Goal: Navigation & Orientation: Find specific page/section

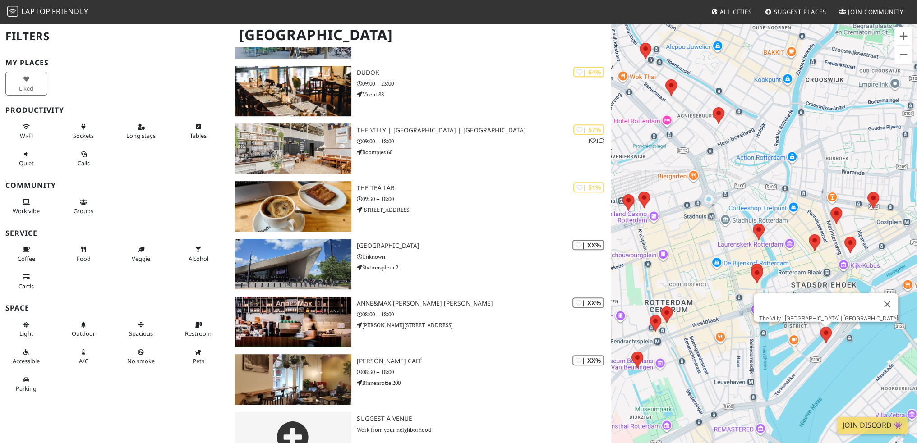
scroll to position [717, 0]
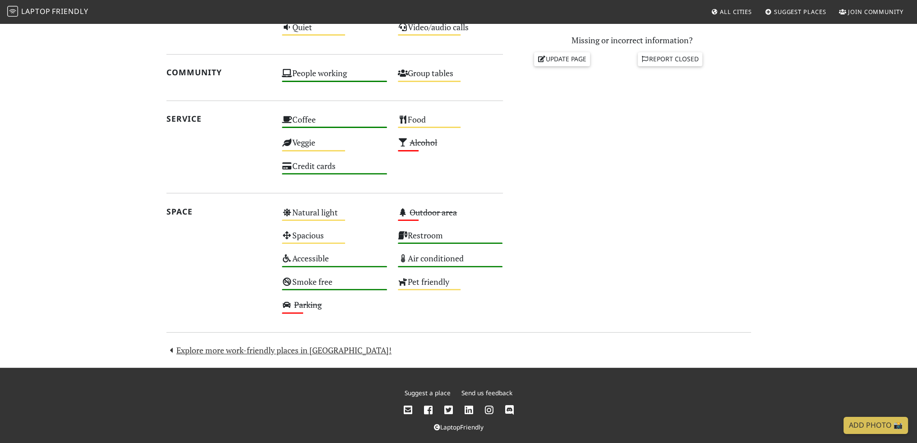
scroll to position [415, 0]
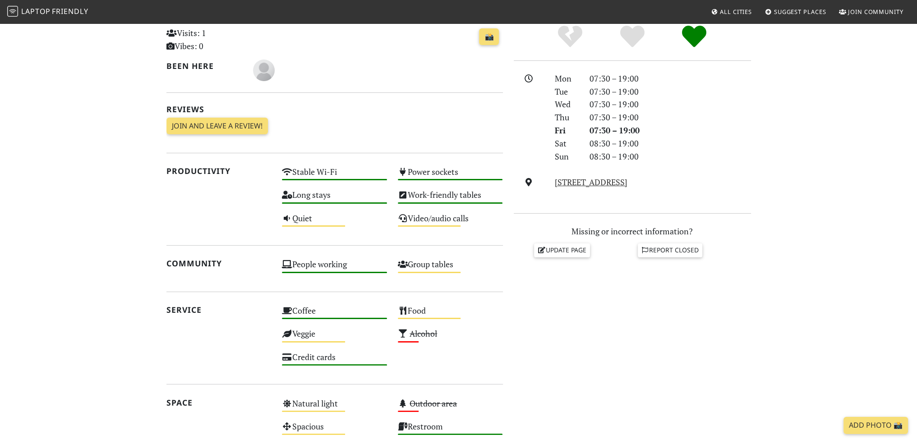
scroll to position [225, 0]
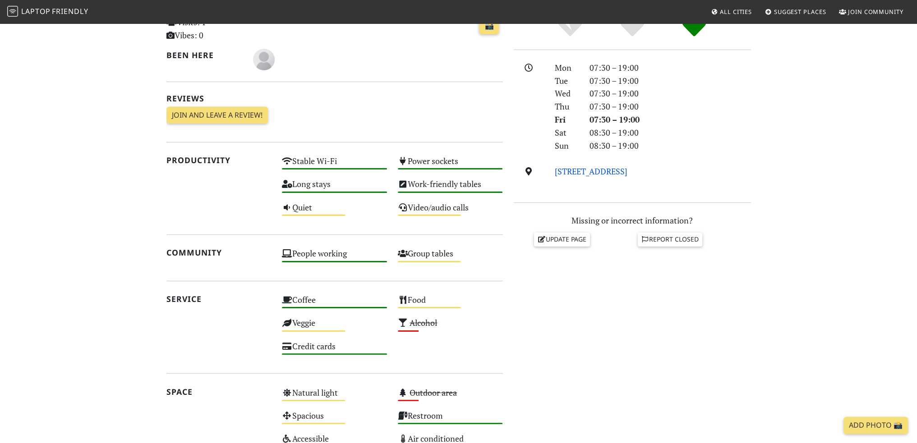
click at [602, 171] on link "[STREET_ADDRESS]" at bounding box center [591, 171] width 73 height 11
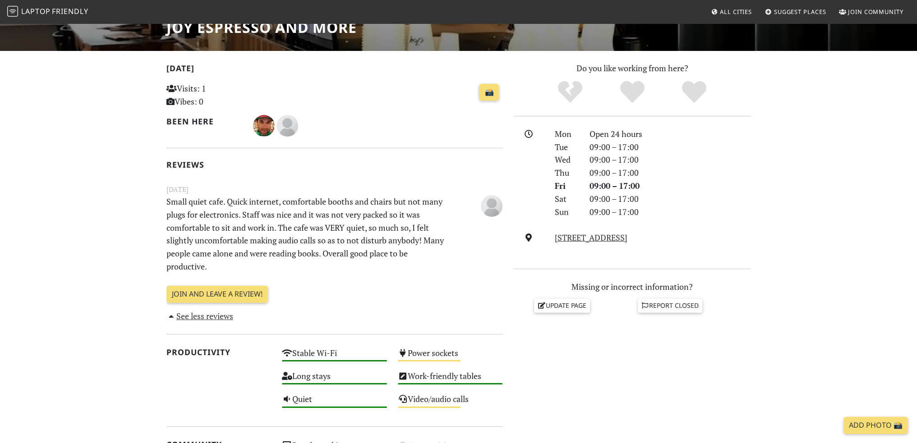
scroll to position [180, 0]
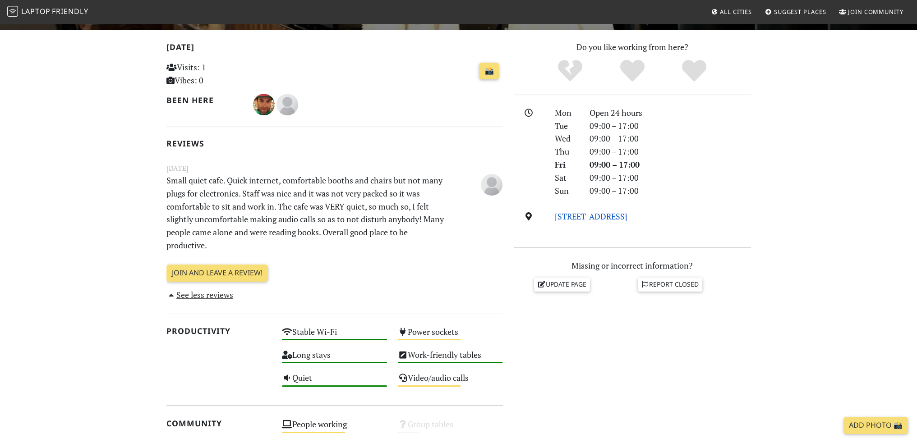
click at [598, 214] on link "Groenendaal 493, 3011 ZW, Rotterdam" at bounding box center [591, 216] width 73 height 11
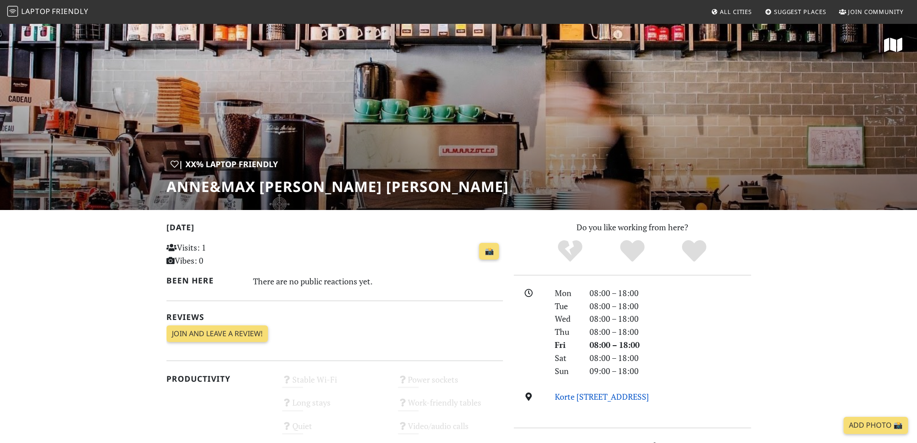
click at [607, 394] on link "Korte Hoogstraat 20, 3011 GL, Rotterdam" at bounding box center [602, 396] width 94 height 11
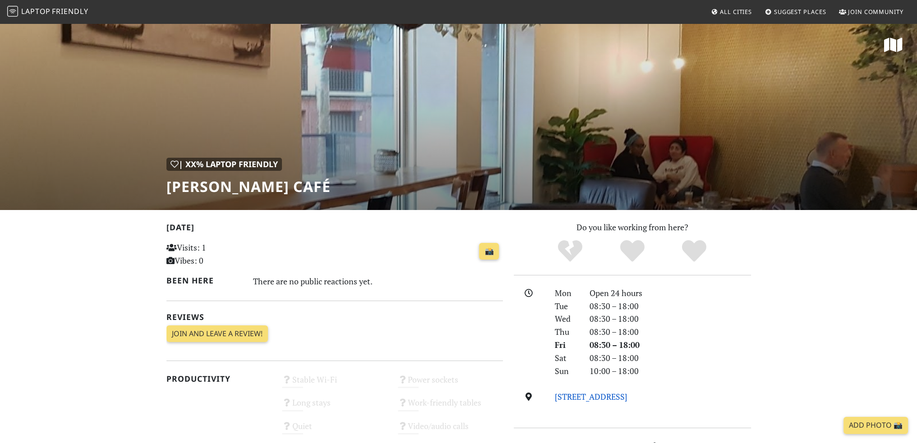
click at [583, 396] on link "[STREET_ADDRESS]" at bounding box center [591, 396] width 73 height 11
